Goal: Task Accomplishment & Management: Manage account settings

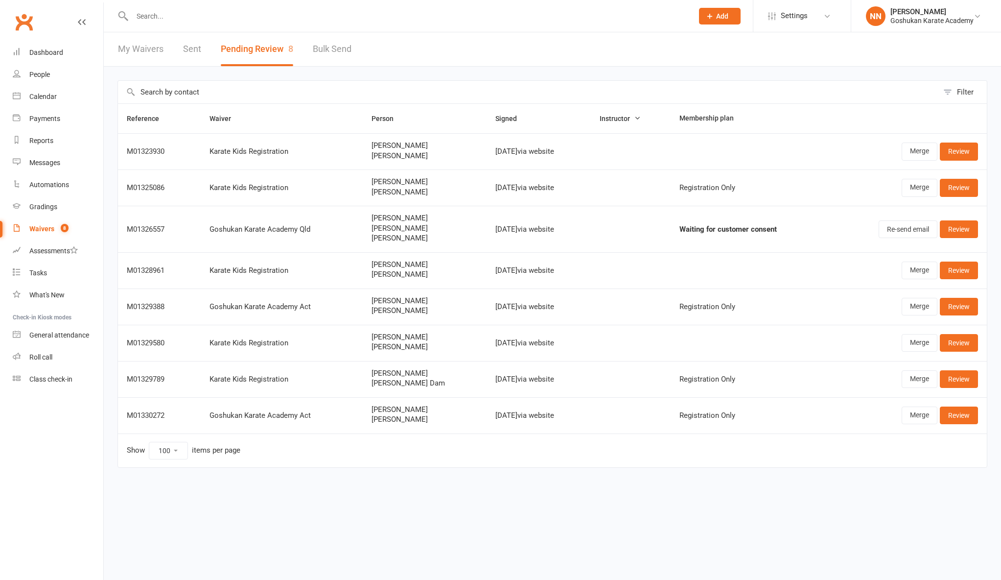
select select "100"
click at [42, 224] on link "Waivers 7" at bounding box center [58, 229] width 91 height 22
select select "100"
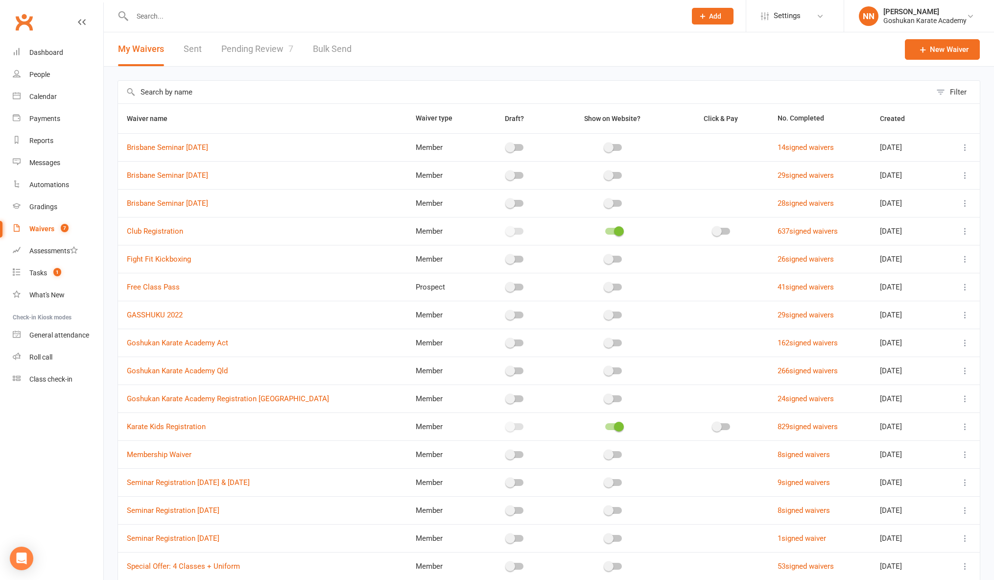
click at [258, 46] on link "Pending Review 7" at bounding box center [257, 49] width 72 height 34
select select "100"
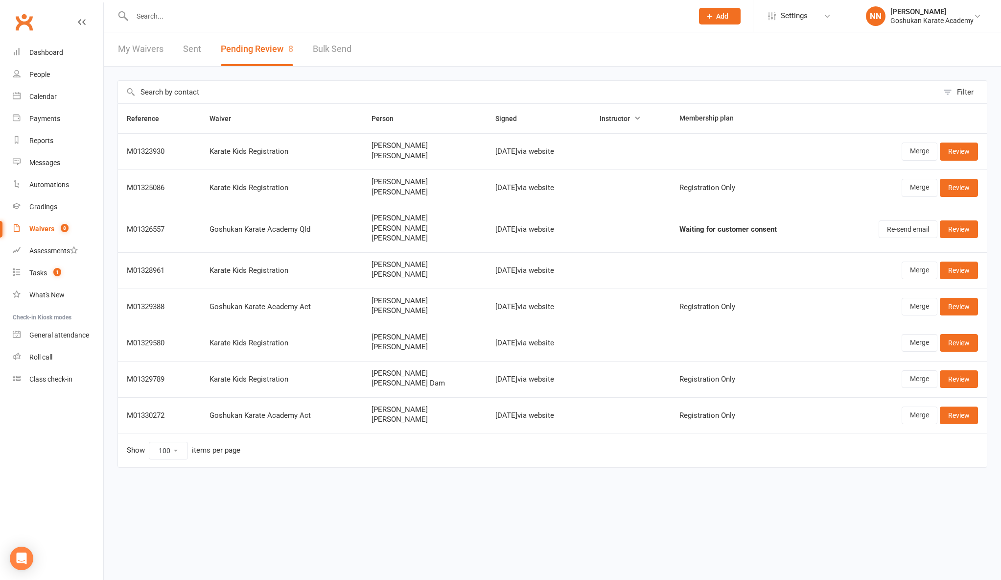
click at [184, 49] on link "Sent" at bounding box center [192, 49] width 18 height 34
select select "25"
